Goal: Task Accomplishment & Management: Complete application form

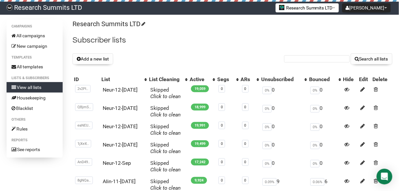
click at [96, 59] on button "Add a new list" at bounding box center [92, 58] width 41 height 11
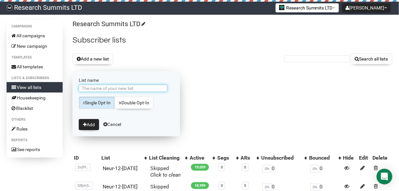
click at [129, 89] on input "List name" at bounding box center [123, 88] width 89 height 7
click at [93, 87] on input "AIin-5-Sep" at bounding box center [123, 88] width 89 height 7
click at [106, 90] on input "AIin-12-Sep" at bounding box center [123, 88] width 89 height 7
type input "AIin-12-[DATE]"
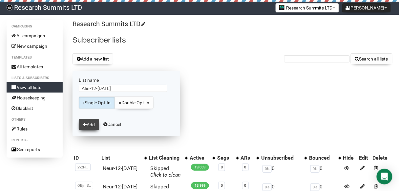
click at [91, 124] on button "Add" at bounding box center [89, 124] width 20 height 11
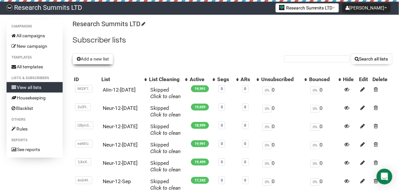
click at [99, 59] on button "Add a new list" at bounding box center [92, 58] width 41 height 11
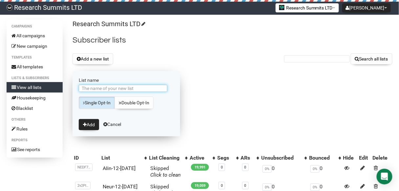
click at [114, 90] on input "List name" at bounding box center [123, 88] width 89 height 7
click at [95, 88] on input "AIin-10-Sep" at bounding box center [123, 88] width 89 height 7
click at [114, 87] on input "AIin-12-Sep" at bounding box center [123, 88] width 89 height 7
type input "AIin-12-[DATE]"
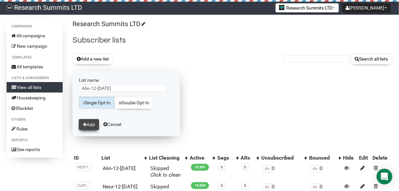
click at [93, 123] on button "Add" at bounding box center [89, 124] width 20 height 11
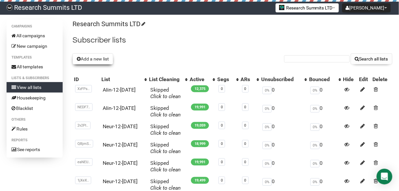
click at [102, 60] on button "Add a new list" at bounding box center [92, 58] width 41 height 11
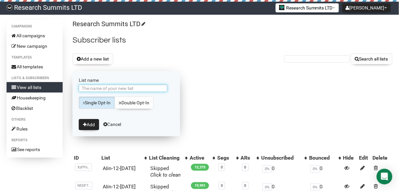
click at [109, 90] on input "List name" at bounding box center [123, 88] width 89 height 7
click at [93, 88] on input "AIin-5-Sep" at bounding box center [123, 88] width 89 height 7
click at [108, 86] on input "AIin-12-Sep" at bounding box center [123, 88] width 89 height 7
type input "AIin-12-[DATE]"
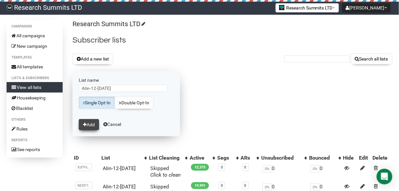
click at [92, 124] on button "Add" at bounding box center [89, 124] width 20 height 11
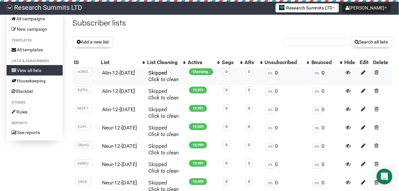
scroll to position [26, 0]
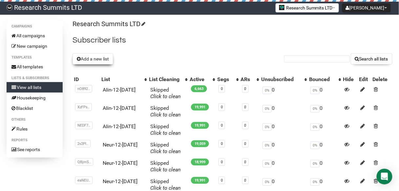
click at [77, 58] on icon at bounding box center [79, 59] width 4 height 5
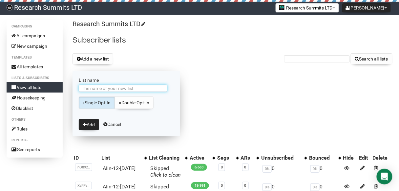
click at [121, 91] on input "List name" at bounding box center [123, 88] width 89 height 7
click at [94, 88] on input "AIin-5-Sep" at bounding box center [123, 88] width 89 height 7
click at [122, 89] on input "AIin-12-Sep" at bounding box center [123, 88] width 89 height 7
type input "AIin-12-[DATE]"
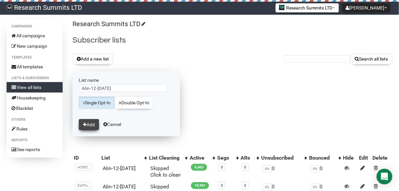
click at [90, 122] on button "Add" at bounding box center [89, 124] width 20 height 11
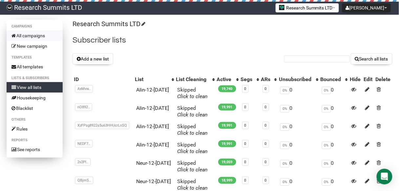
click at [38, 34] on link "All campaigns" at bounding box center [35, 35] width 56 height 10
